Goal: Task Accomplishment & Management: Use online tool/utility

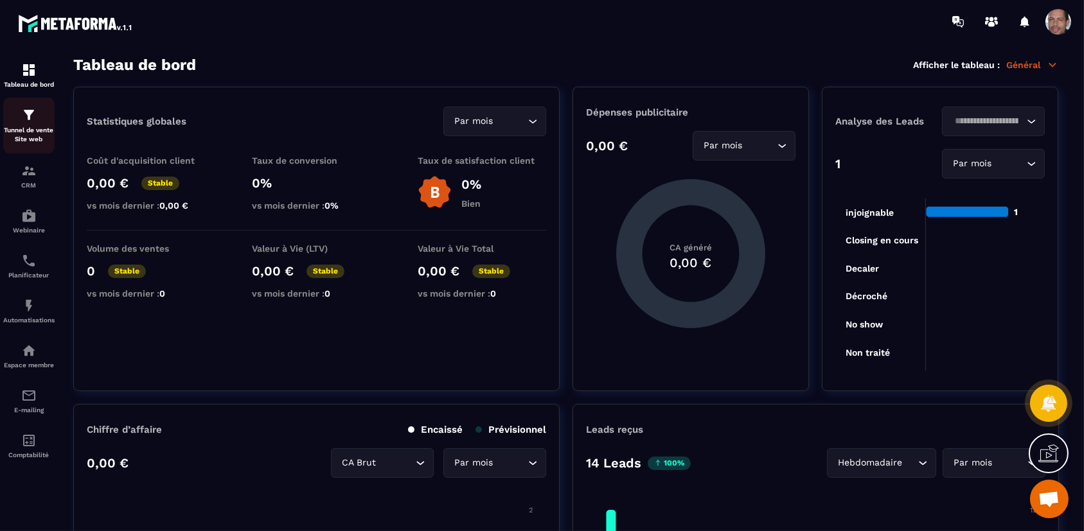
click at [22, 131] on p "Tunnel de vente Site web" at bounding box center [28, 135] width 51 height 18
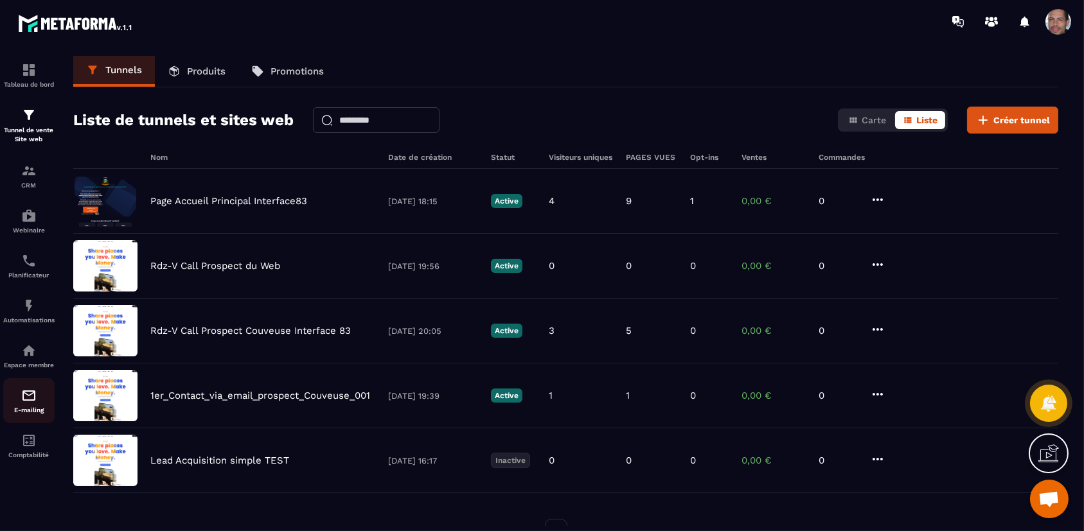
click at [44, 399] on div "E-mailing" at bounding box center [28, 401] width 51 height 26
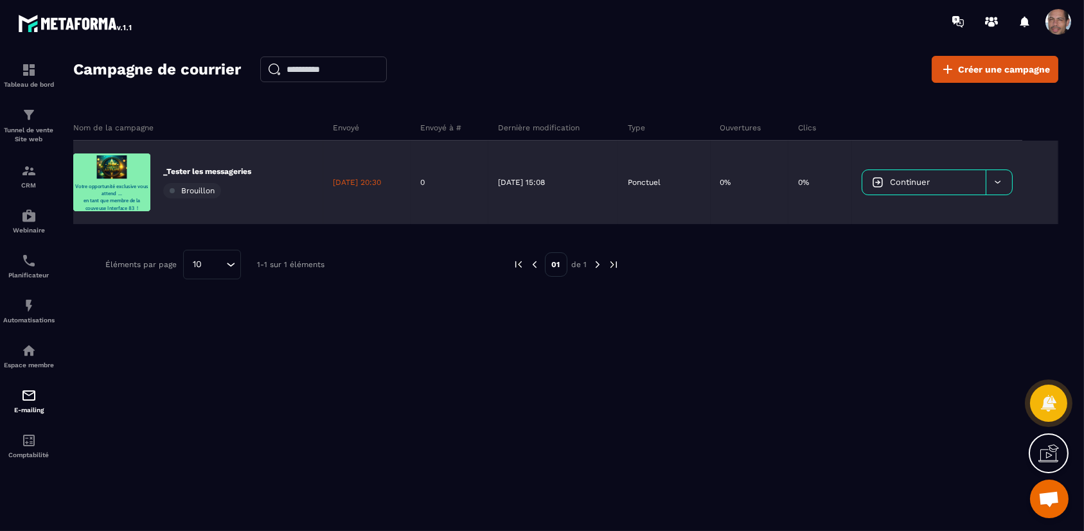
click at [194, 191] on span "Brouillon" at bounding box center [197, 190] width 33 height 9
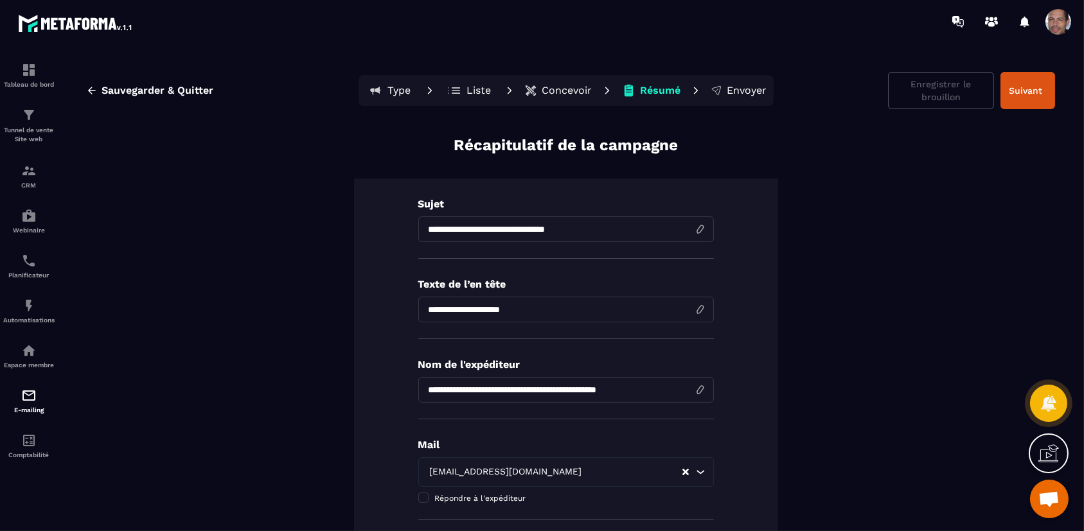
click at [570, 86] on p "Concevoir" at bounding box center [567, 90] width 50 height 13
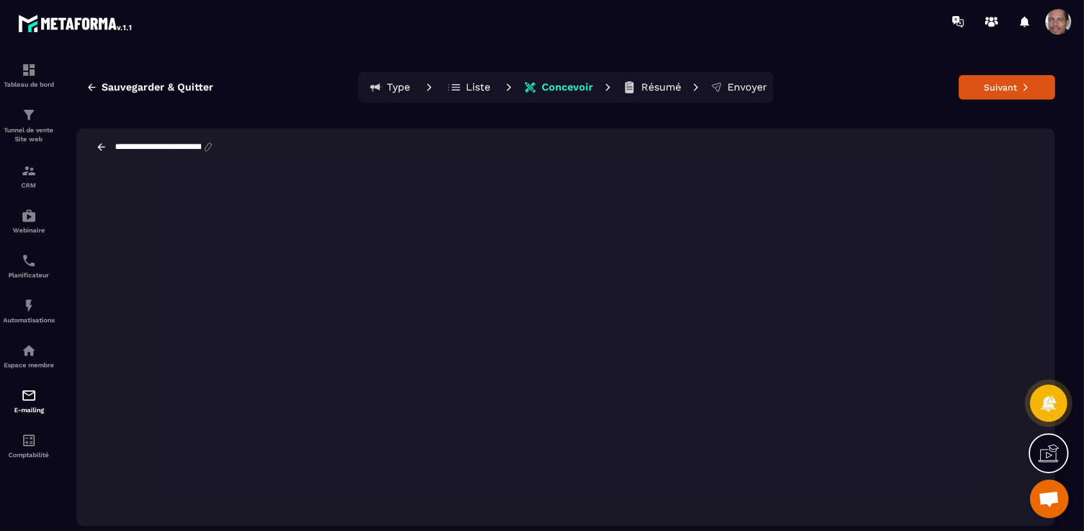
click at [686, 154] on div "**********" at bounding box center [565, 146] width 978 height 37
click at [131, 79] on button "Sauvegarder & Quitter" at bounding box center [149, 87] width 146 height 23
